Goal: Transaction & Acquisition: Purchase product/service

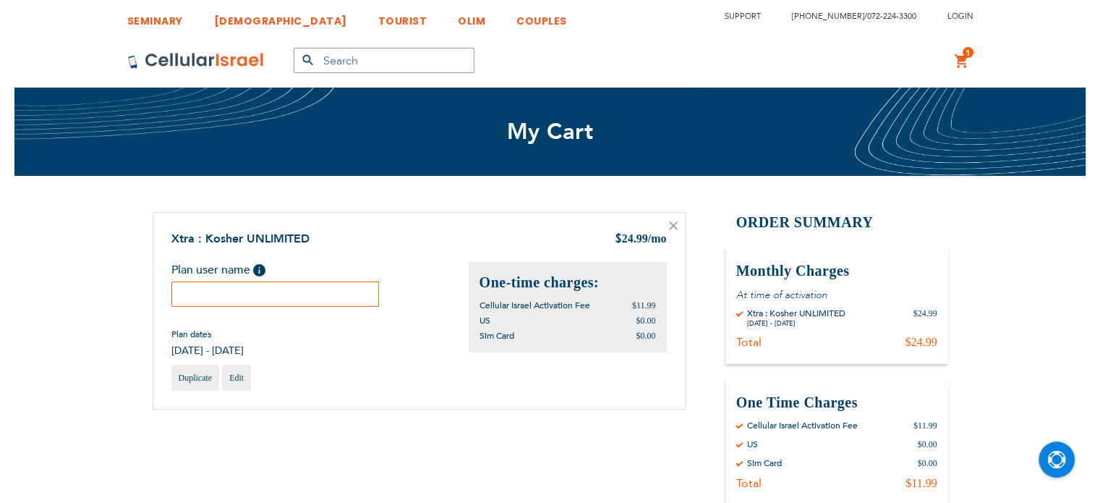
click at [298, 301] on input "text" at bounding box center [275, 293] width 208 height 25
click at [284, 288] on input "[PERSON_NAME]" at bounding box center [275, 293] width 208 height 25
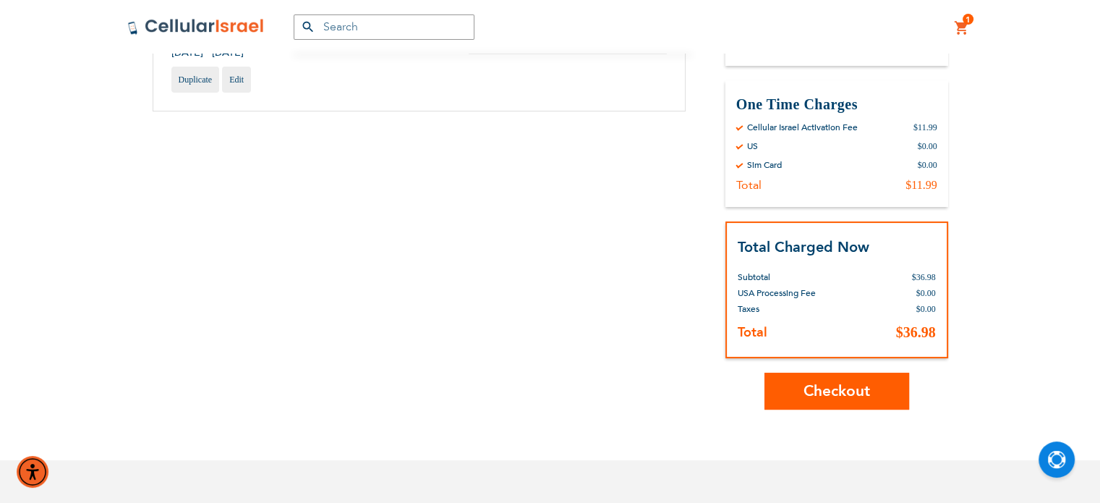
scroll to position [300, 0]
type input "[PERSON_NAME]"
click at [832, 385] on span "Checkout" at bounding box center [837, 389] width 67 height 21
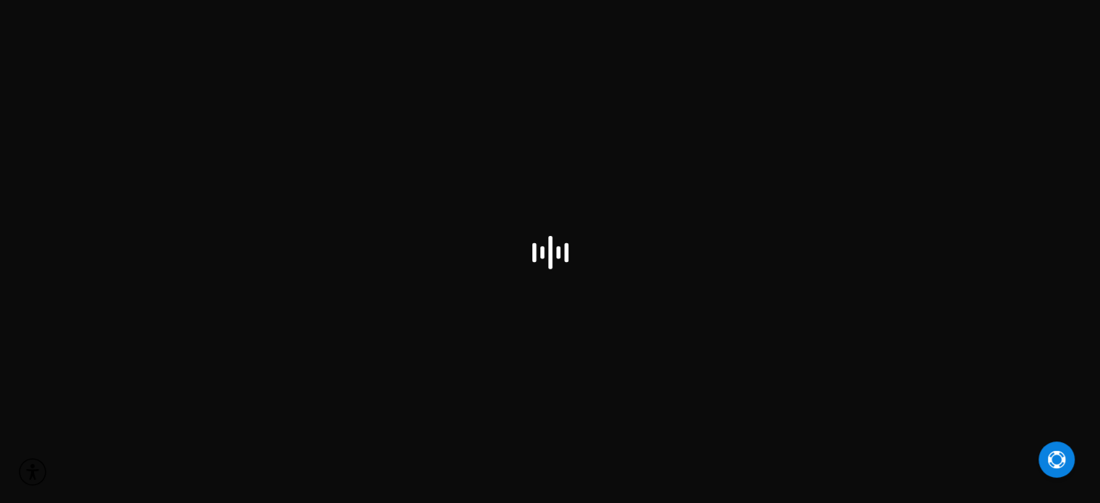
select select "US"
checkbox input "false"
select select "US"
checkbox input "true"
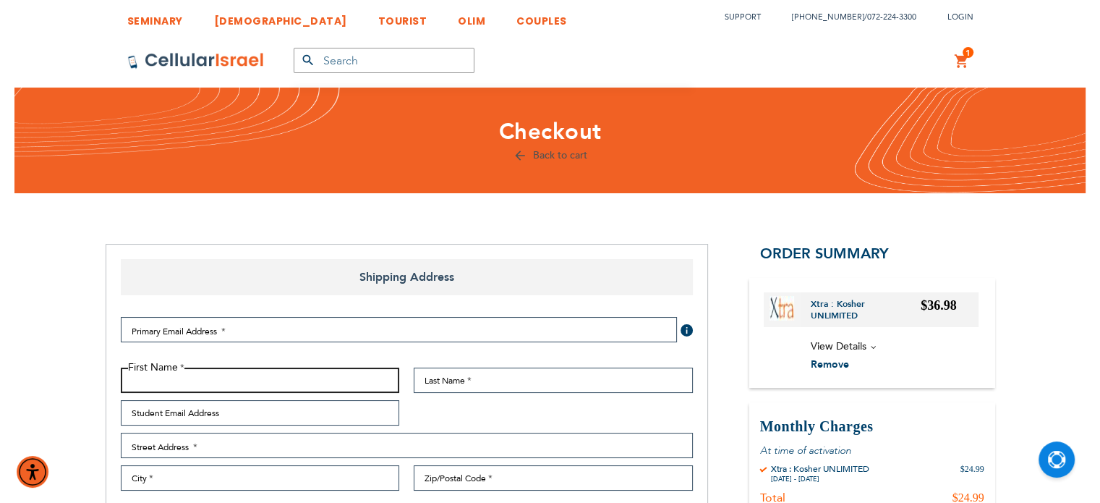
click at [323, 391] on input "First Name" at bounding box center [260, 380] width 279 height 25
type input "Rivka"
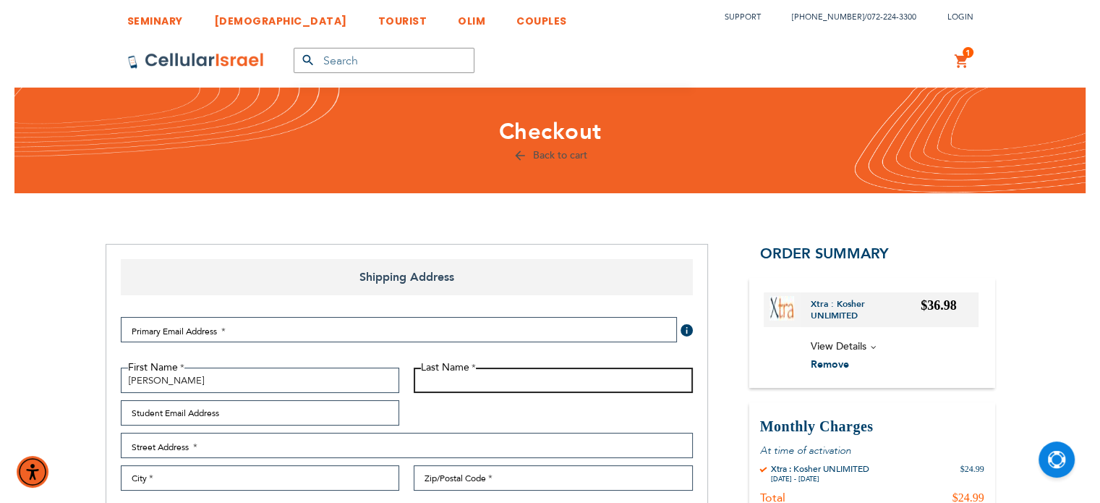
click at [451, 380] on input "Last Name" at bounding box center [553, 380] width 279 height 25
paste input "[PERSON_NAME]"
click at [443, 379] on input "[PERSON_NAME]" at bounding box center [553, 380] width 279 height 25
type input "[PERSON_NAME]"
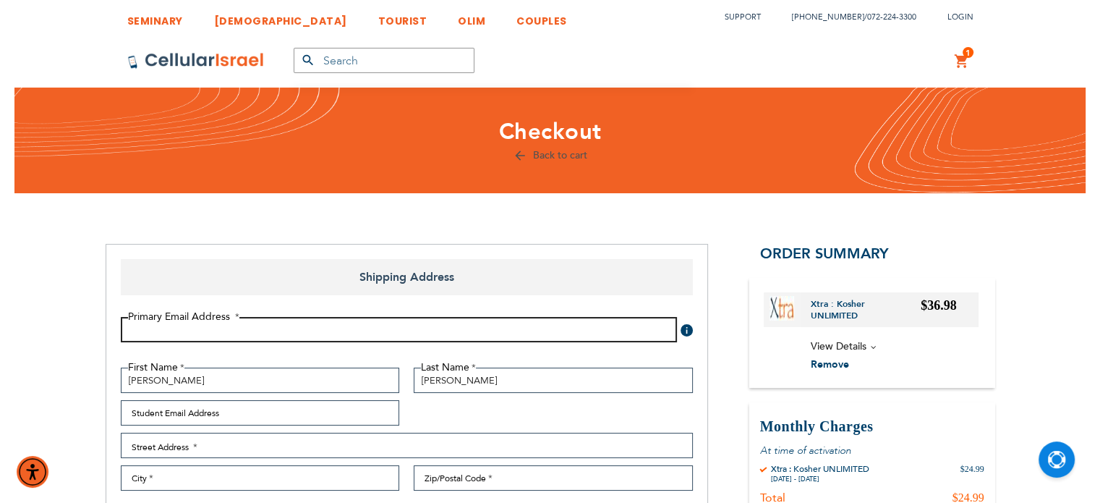
click at [189, 332] on input "Email Address" at bounding box center [399, 329] width 556 height 25
paste input "[PERSON_NAME]"
click at [164, 329] on input "rTemmy Kesten" at bounding box center [399, 329] width 556 height 25
click at [164, 329] on input "rKesten" at bounding box center [399, 329] width 556 height 25
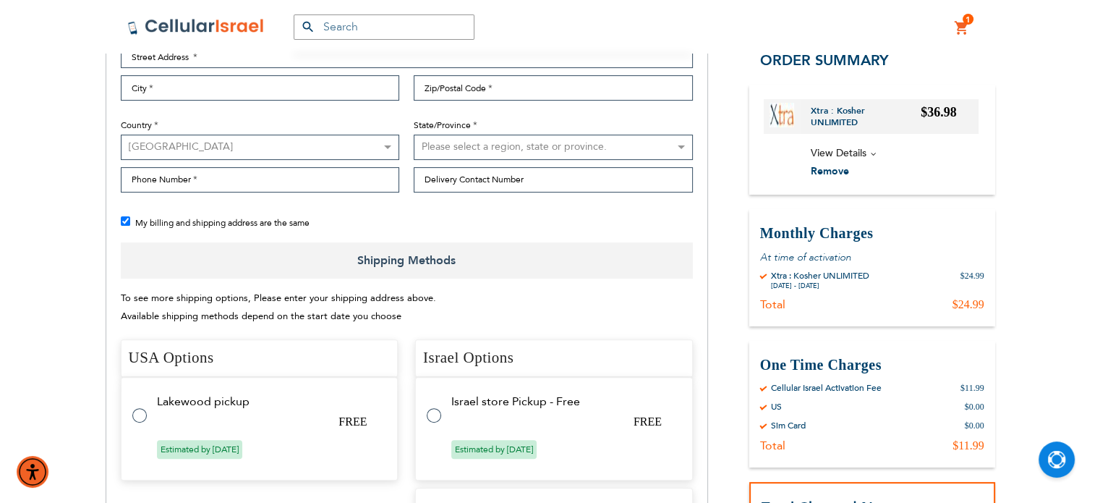
scroll to position [391, 0]
type input "rKesten27@gmail.com"
click at [226, 407] on tr "Lakewood pickup FREE Estimated by Aug 14th, 2025" at bounding box center [260, 427] width 278 height 103
radio input "true"
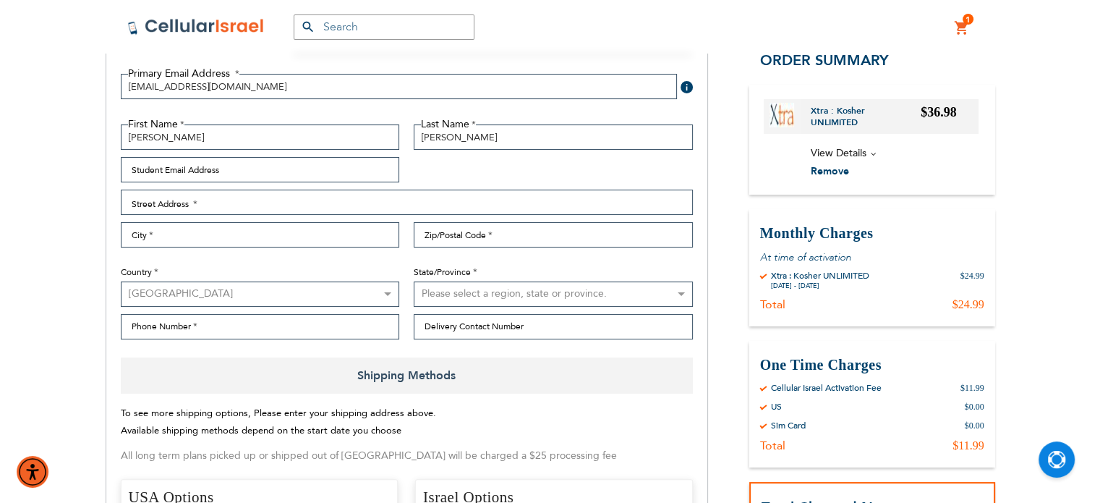
scroll to position [243, 0]
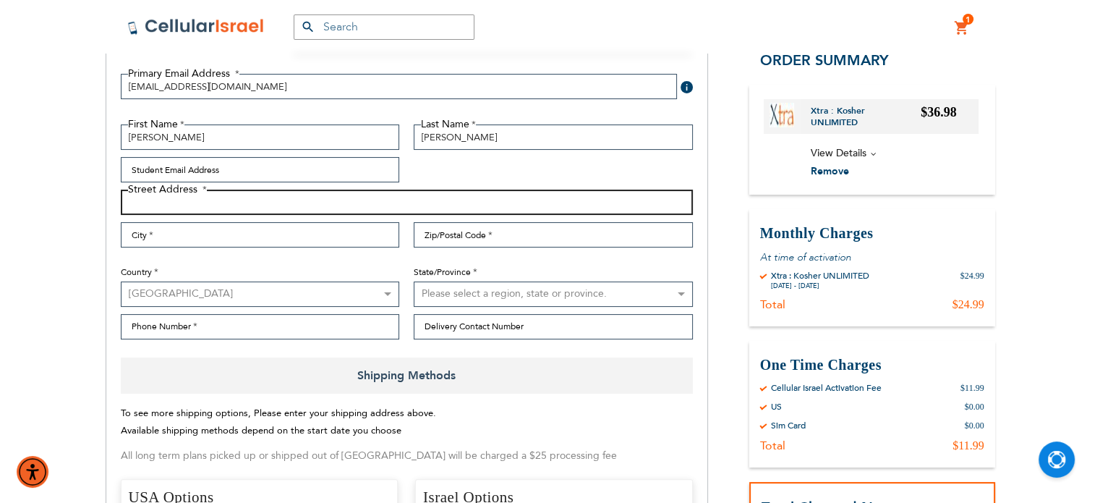
click at [249, 203] on input "Street Address: Line 1" at bounding box center [407, 202] width 572 height 25
type input "27 Albert dr"
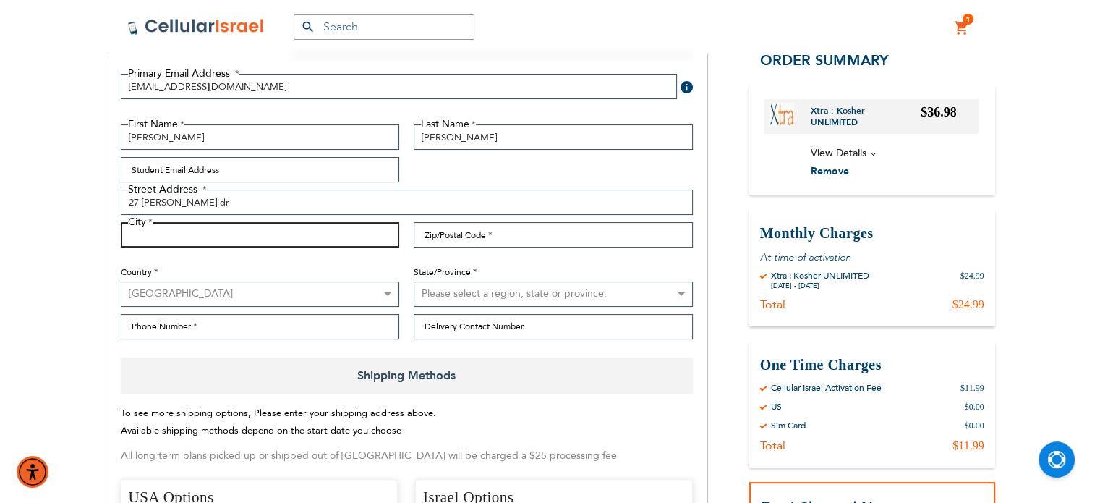
click at [237, 227] on input "City" at bounding box center [260, 234] width 279 height 25
type input "L"
type input "Monsey"
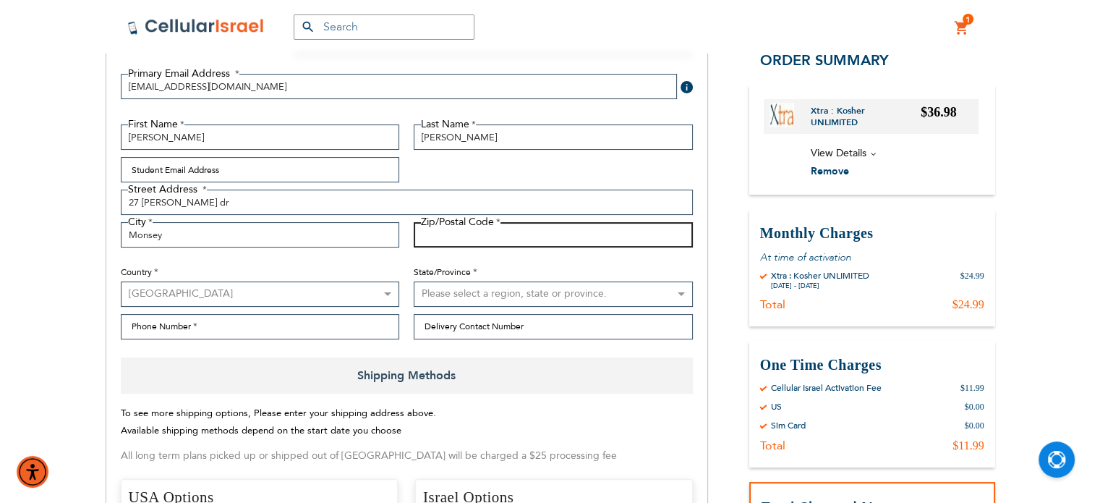
click at [438, 238] on input "Zip/Postal Code" at bounding box center [553, 234] width 279 height 25
type input "10952"
click at [462, 292] on select "Please select a region, state or province. Alabama Alaska American Samoa Arizon…" at bounding box center [553, 293] width 279 height 25
select select "43"
click at [414, 281] on select "Please select a region, state or province. Alabama Alaska American Samoa Arizon…" at bounding box center [553, 293] width 279 height 25
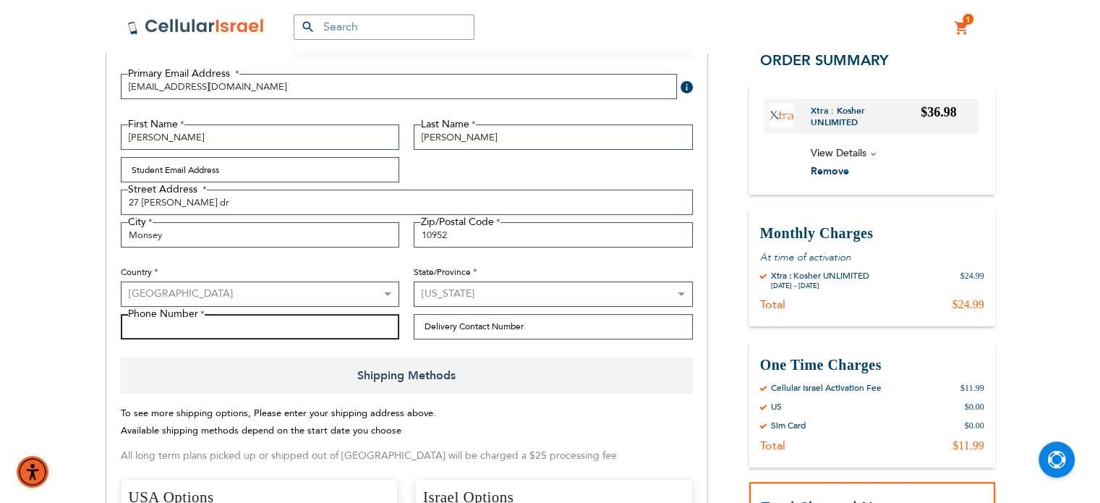
click at [260, 328] on input "Phone Number" at bounding box center [260, 326] width 279 height 25
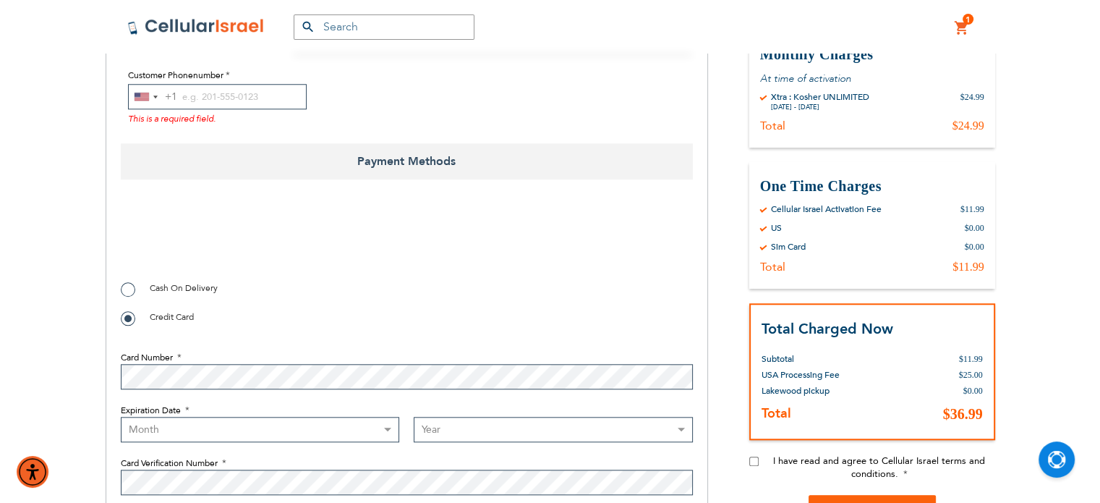
scroll to position [1375, 0]
type input "914393881"
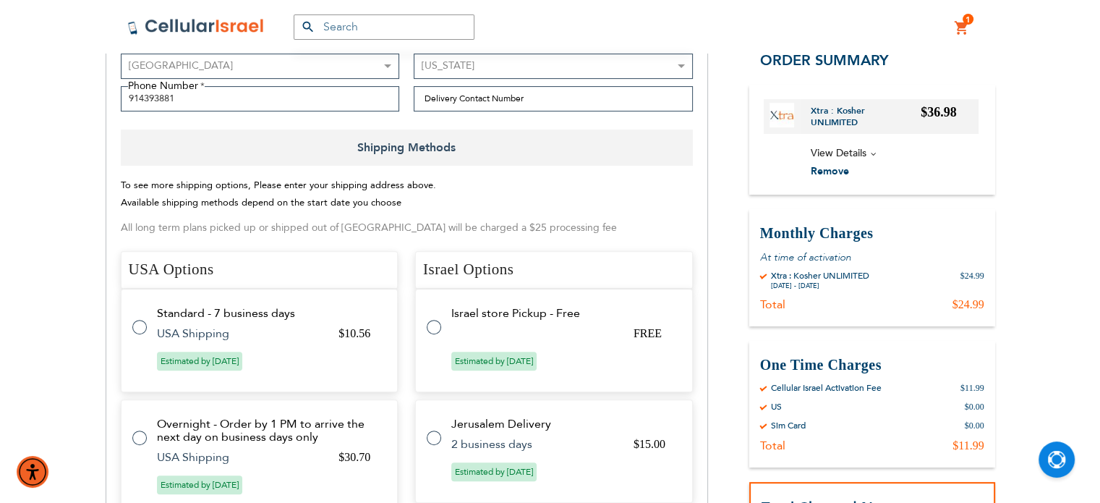
scroll to position [469, 0]
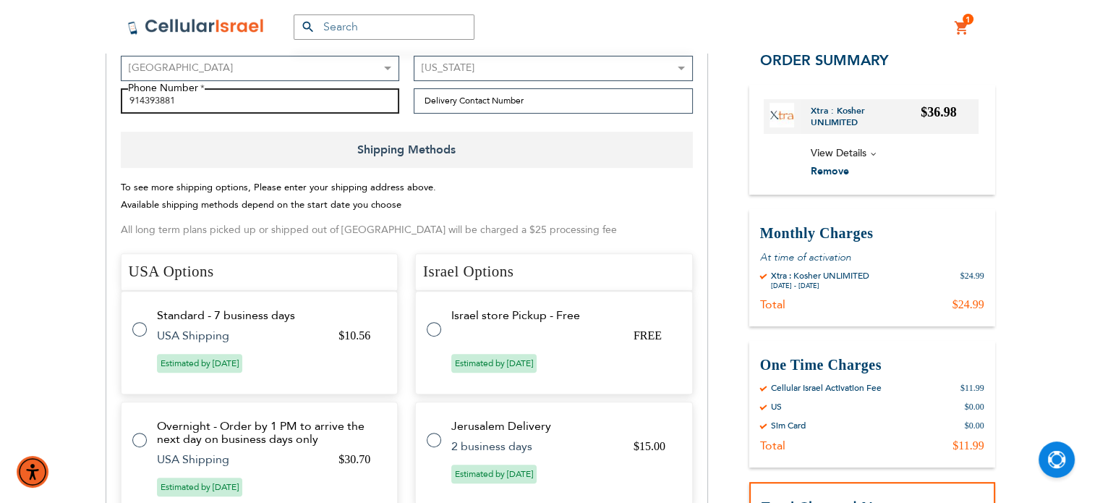
click at [160, 103] on input "914393881" at bounding box center [260, 100] width 279 height 25
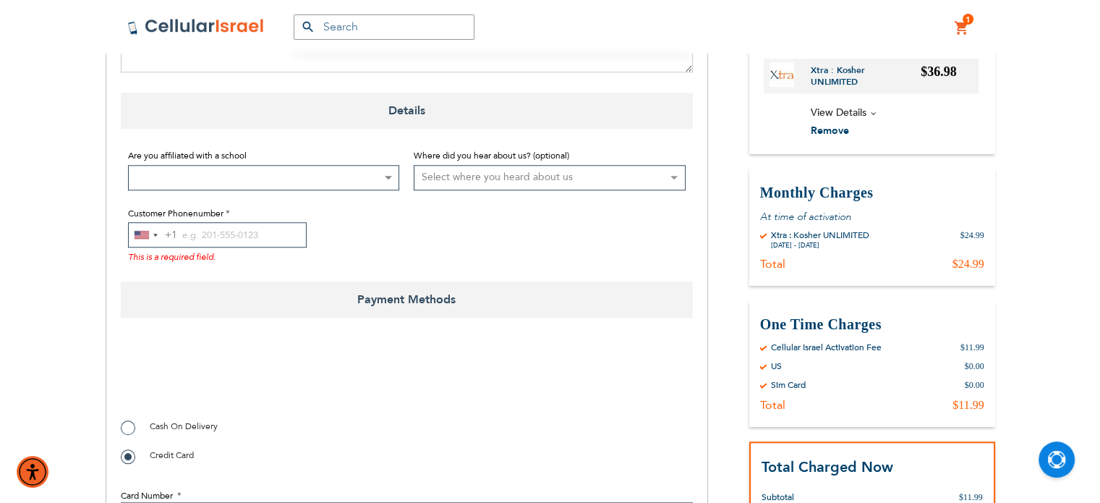
scroll to position [1249, 0]
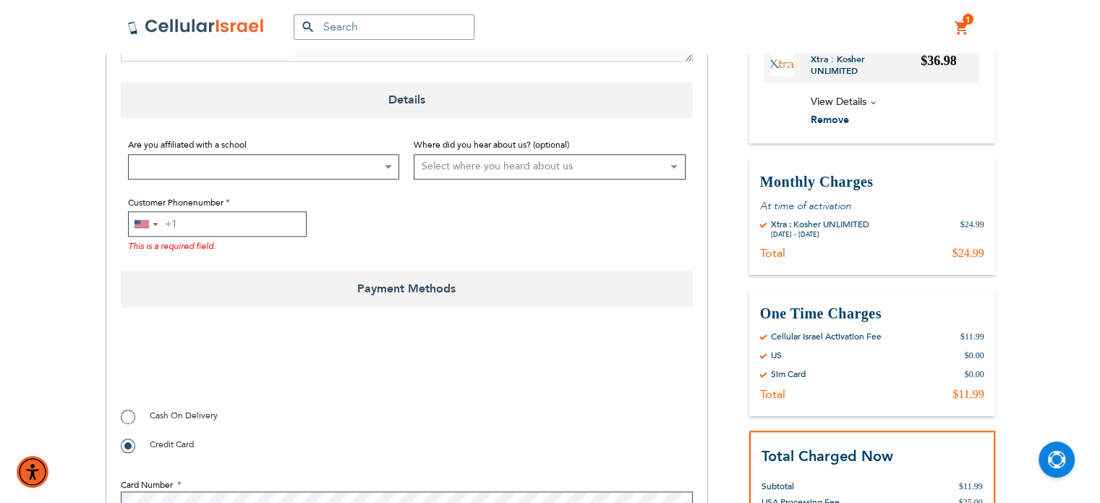
click at [211, 216] on input "Customer Phonenumber" at bounding box center [217, 223] width 179 height 25
paste input "914393881"
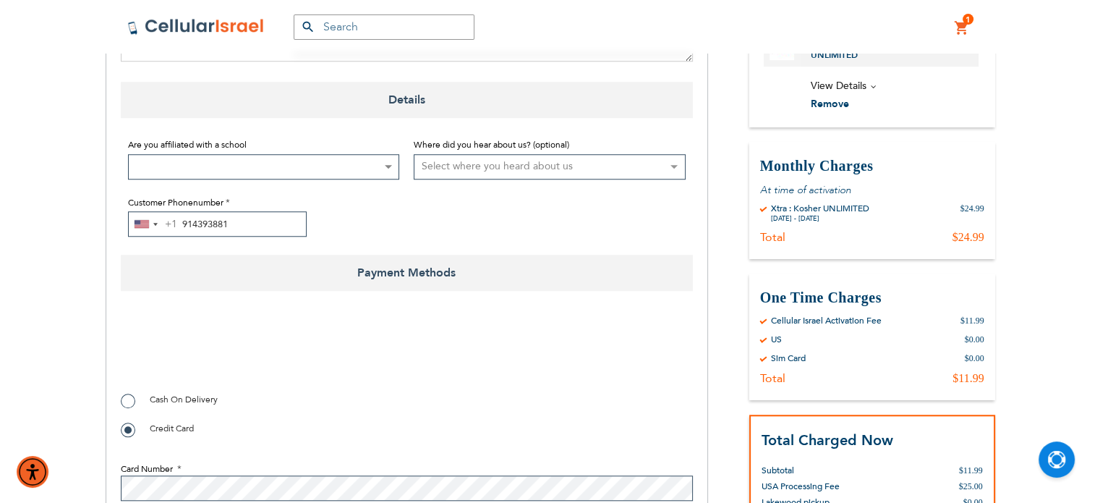
type input "914393881"
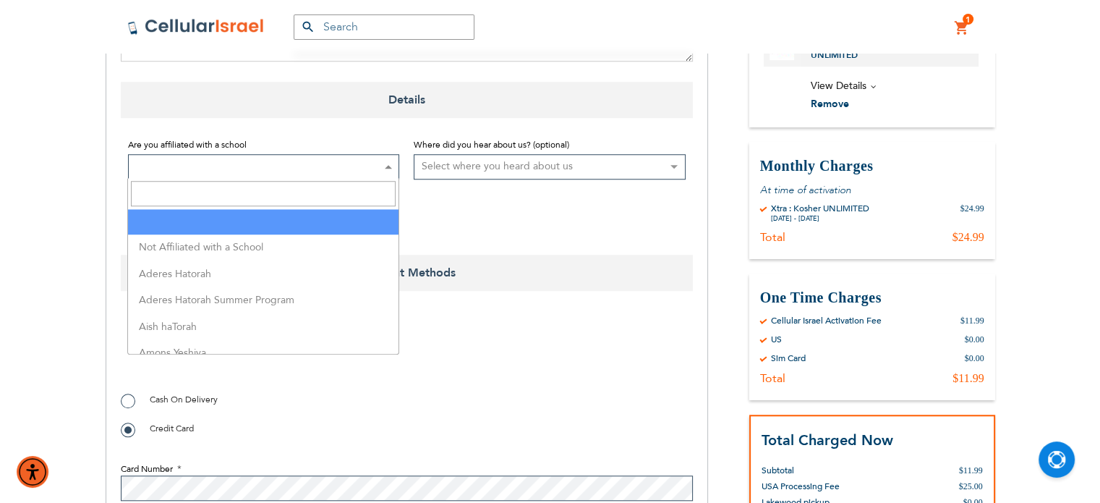
click at [389, 170] on span at bounding box center [388, 167] width 14 height 24
click at [366, 185] on input "Search" at bounding box center [263, 193] width 265 height 25
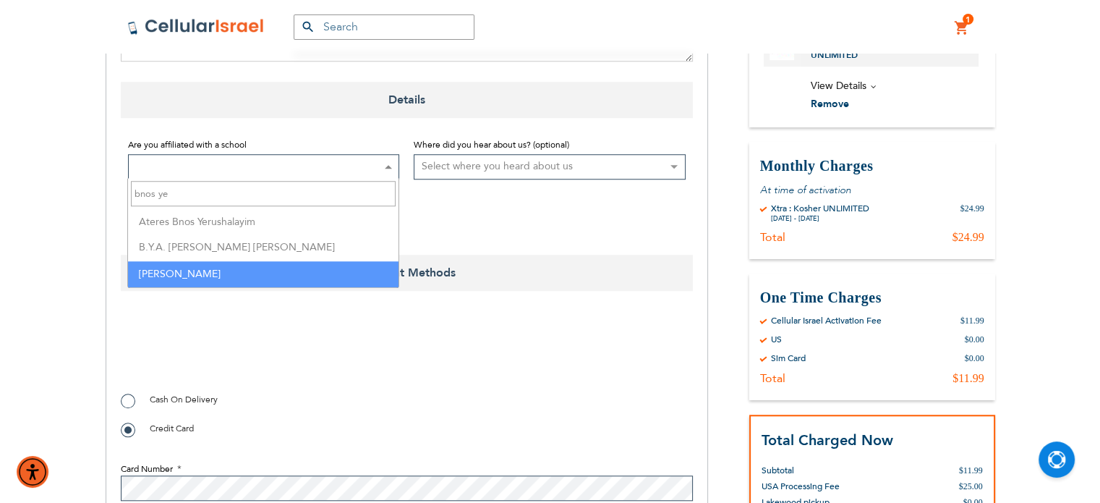
type input "bnos ye"
select select "37"
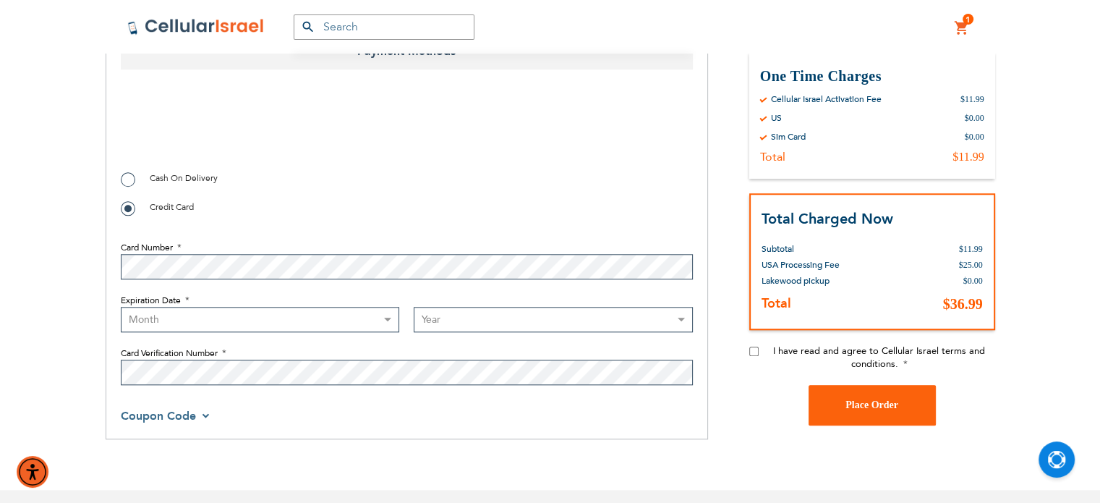
scroll to position [1481, 0]
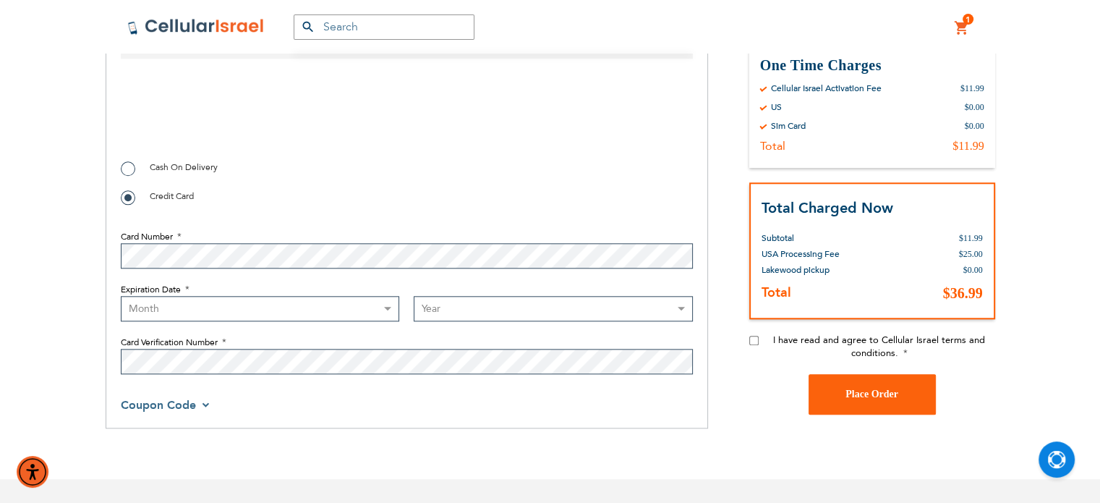
click at [356, 303] on select "Month 01 - January 02 - February 03 - March 04 - April 05 - May 06 - June 07 - …" at bounding box center [260, 308] width 279 height 25
select select "6"
click at [121, 296] on select "Month 01 - January 02 - February 03 - March 04 - April 05 - May 06 - June 07 - …" at bounding box center [260, 308] width 279 height 25
click at [465, 304] on select "Year 2025 2026 2027 2028 2029 2030 2031 2032 2033 2034 2035 2036 2037 2038 2039…" at bounding box center [553, 308] width 279 height 25
select select "2029"
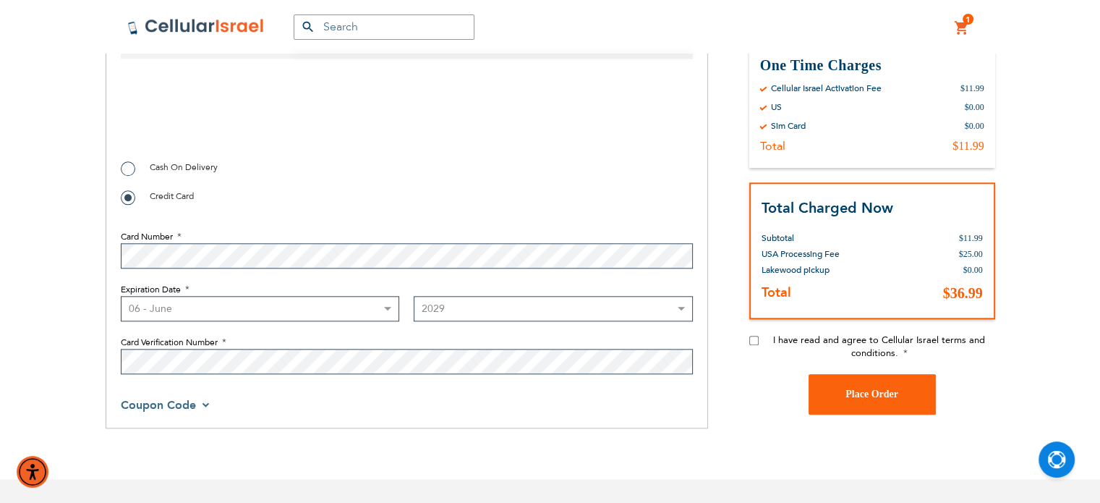
click at [414, 296] on select "Year 2025 2026 2027 2028 2029 2030 2031 2032 2033 2034 2035 2036 2037 2038 2039…" at bounding box center [553, 308] width 279 height 25
checkbox input "true"
click at [749, 340] on input "I have read and agree to Cellular Israel terms and conditions." at bounding box center [753, 339] width 9 height 9
checkbox input "true"
click at [861, 396] on span "Place Order" at bounding box center [872, 393] width 53 height 11
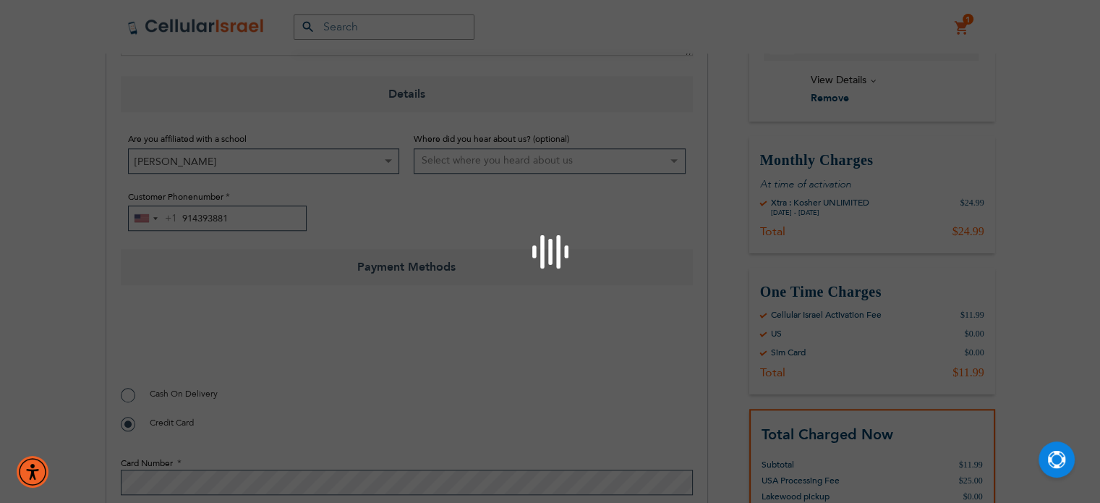
scroll to position [1253, 0]
